Goal: Information Seeking & Learning: Find specific fact

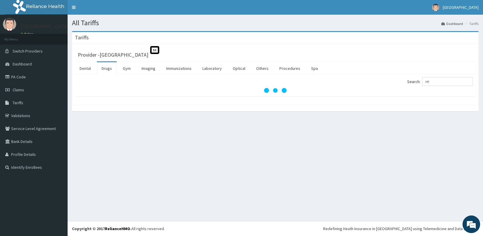
type input "H"
click at [443, 85] on input "Search:" at bounding box center [447, 81] width 51 height 9
type input "HYOSCINE"
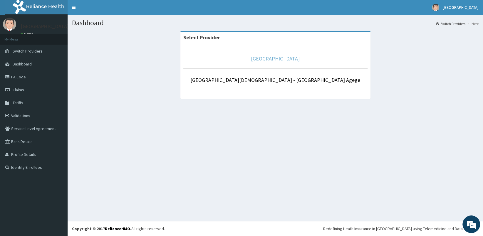
click at [266, 56] on link "[GEOGRAPHIC_DATA]" at bounding box center [275, 58] width 49 height 7
click at [286, 58] on link "[GEOGRAPHIC_DATA]" at bounding box center [275, 58] width 49 height 7
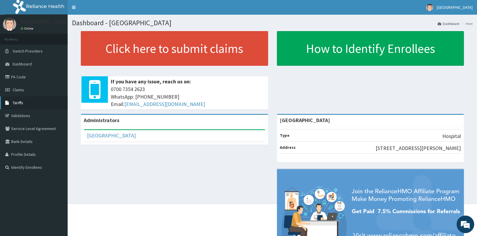
click at [23, 101] on span "Tariffs" at bounding box center [18, 102] width 11 height 5
click at [27, 75] on link "PA Code" at bounding box center [34, 77] width 68 height 13
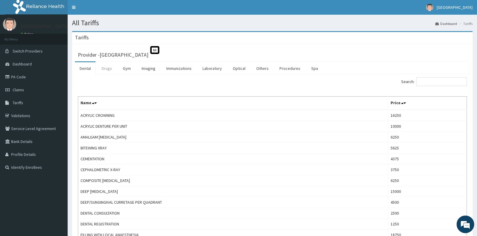
click at [107, 67] on link "Drugs" at bounding box center [107, 68] width 20 height 12
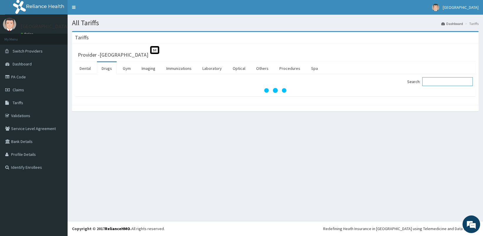
click at [432, 79] on input "Search:" at bounding box center [447, 81] width 51 height 9
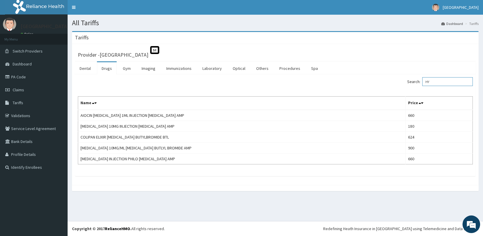
type input "H"
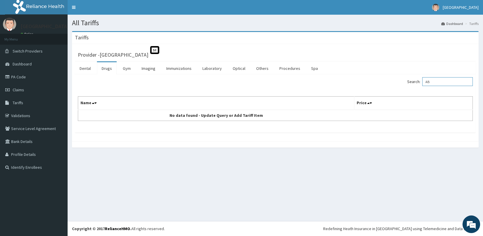
type input "A"
type input "U"
type input "PELVIC SCAN"
click at [147, 68] on link "Imaging" at bounding box center [148, 68] width 23 height 12
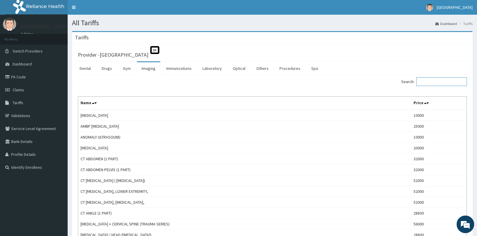
click at [441, 85] on input "Search:" at bounding box center [441, 81] width 51 height 9
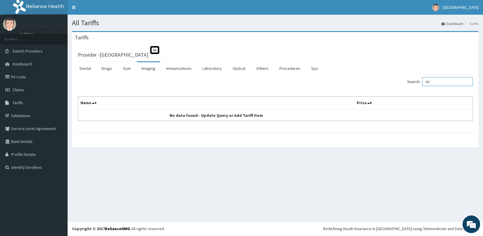
type input "A"
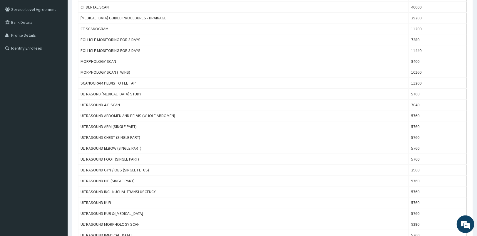
scroll to position [118, 0]
type input "SCAN"
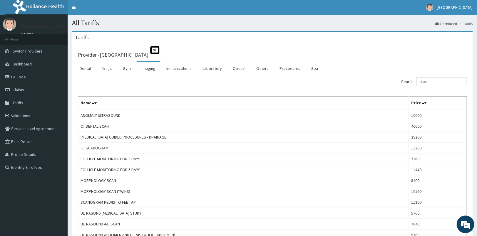
click at [105, 69] on link "Drugs" at bounding box center [107, 68] width 20 height 12
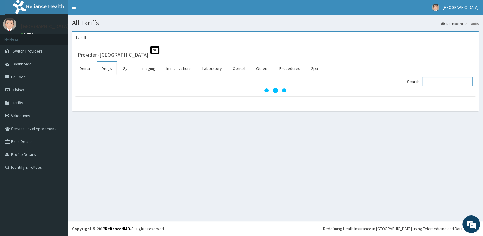
click at [434, 85] on input "Search:" at bounding box center [447, 81] width 51 height 9
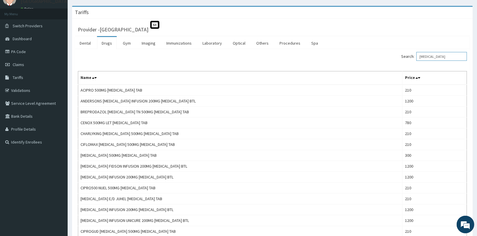
scroll to position [31, 0]
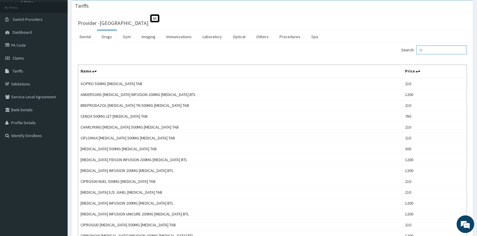
type input "C"
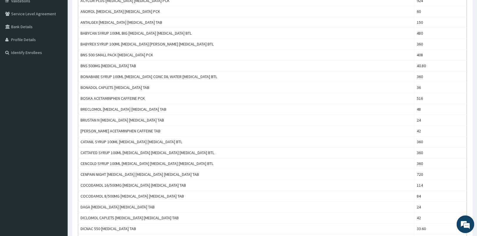
scroll to position [114, 0]
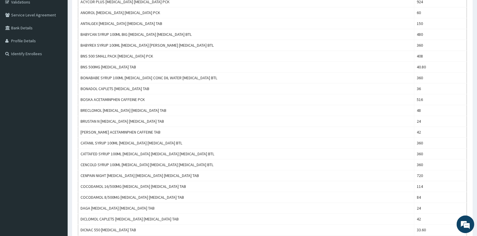
type input "PARACETAMOL"
drag, startPoint x: 480, startPoint y: 134, endPoint x: 474, endPoint y: 85, distance: 48.9
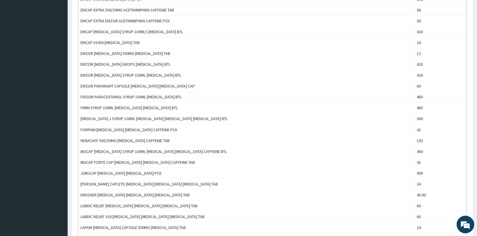
scroll to position [354, 0]
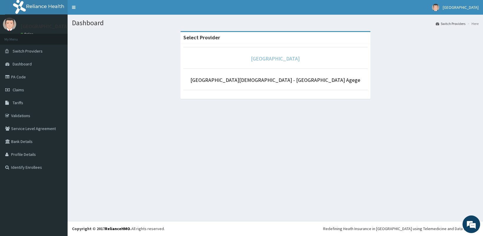
click at [272, 56] on link "[GEOGRAPHIC_DATA]" at bounding box center [275, 58] width 49 height 7
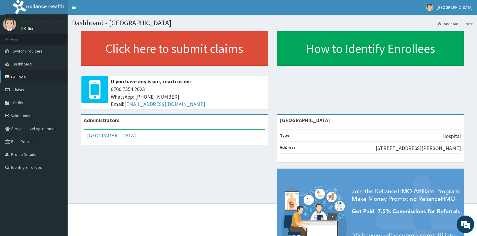
click at [31, 76] on link "PA Code" at bounding box center [34, 77] width 68 height 13
